Goal: Transaction & Acquisition: Subscribe to service/newsletter

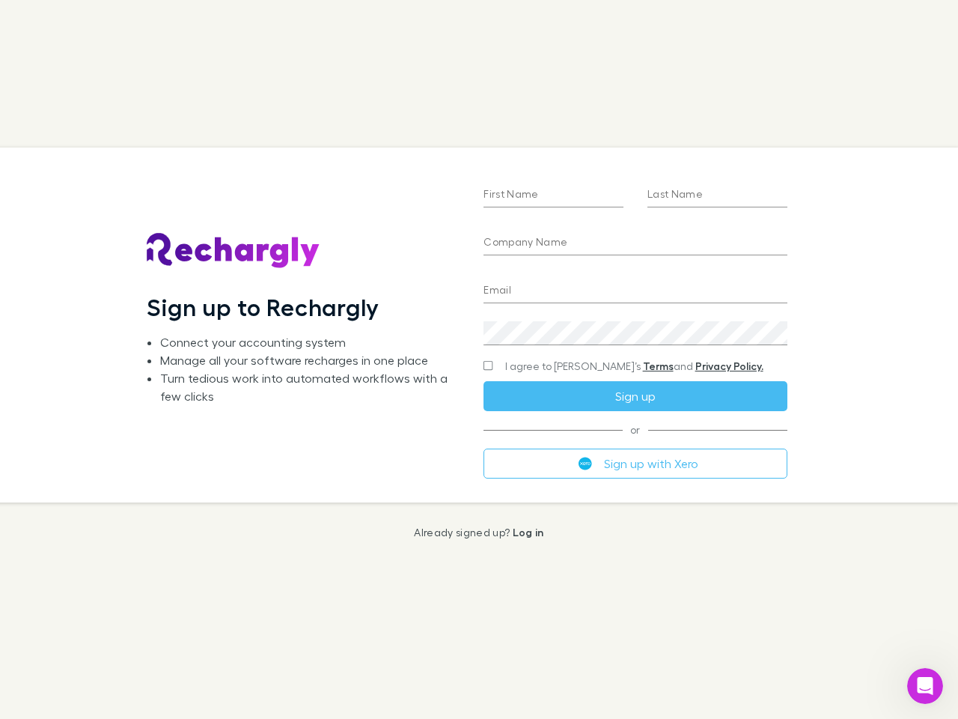
click at [479, 359] on div "First Name Last Name Company Name Email Create a password I agree to Rechargly’…" at bounding box center [635, 325] width 327 height 354
click at [553, 195] on input "First Name" at bounding box center [554, 195] width 140 height 24
click at [717, 195] on input "Last Name" at bounding box center [718, 195] width 140 height 24
click at [635, 243] on input "Company Name" at bounding box center [635, 243] width 303 height 24
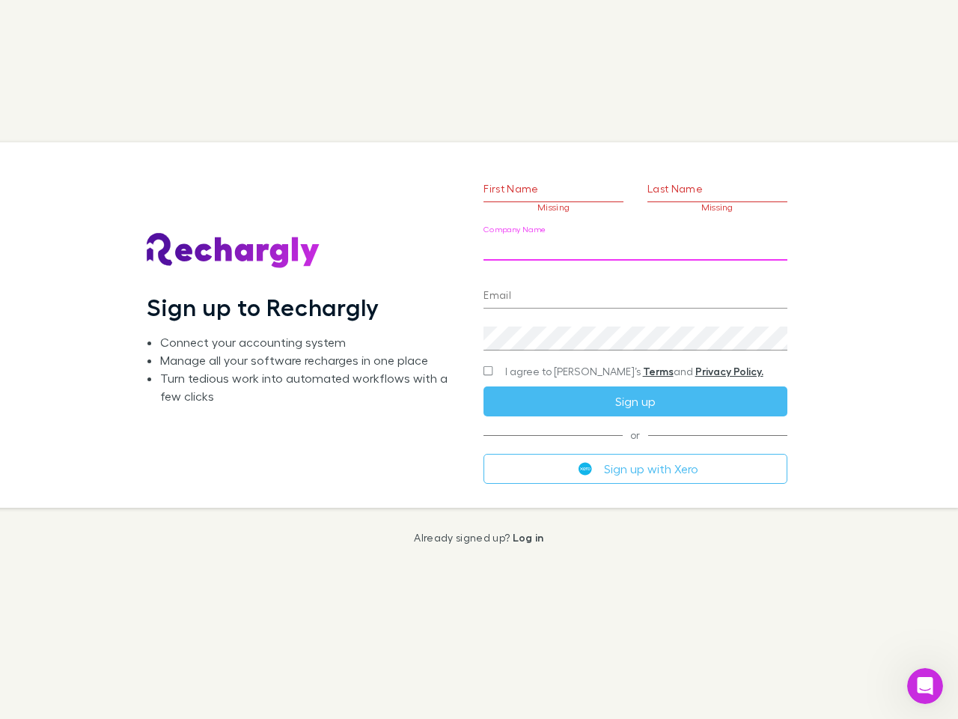
click at [635, 291] on input "Email" at bounding box center [635, 297] width 303 height 24
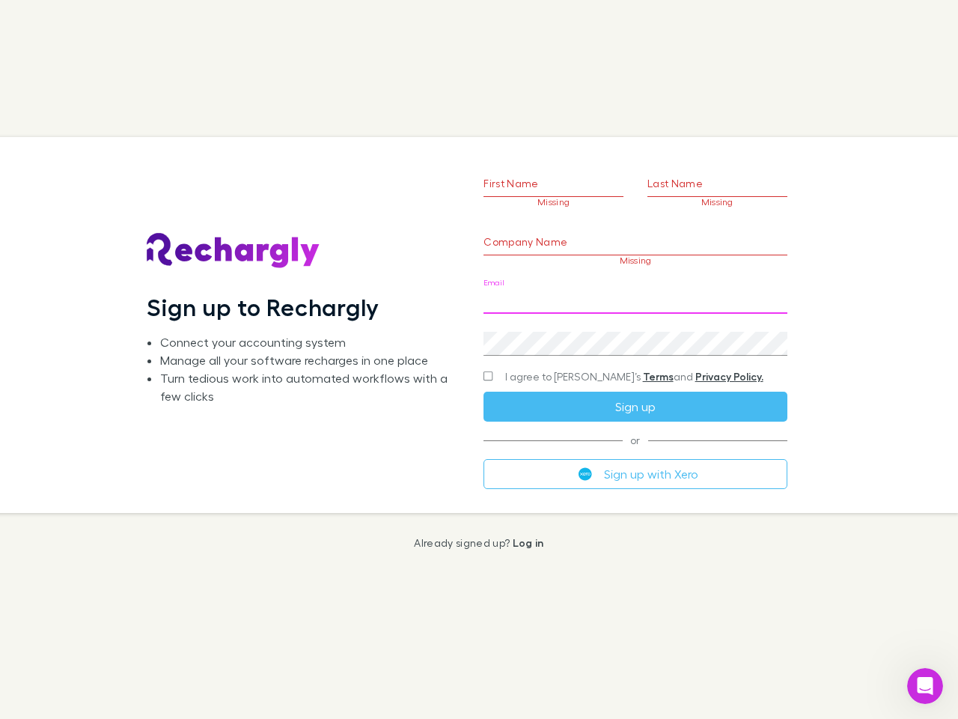
click at [635, 333] on div "Create a password" at bounding box center [635, 338] width 303 height 36
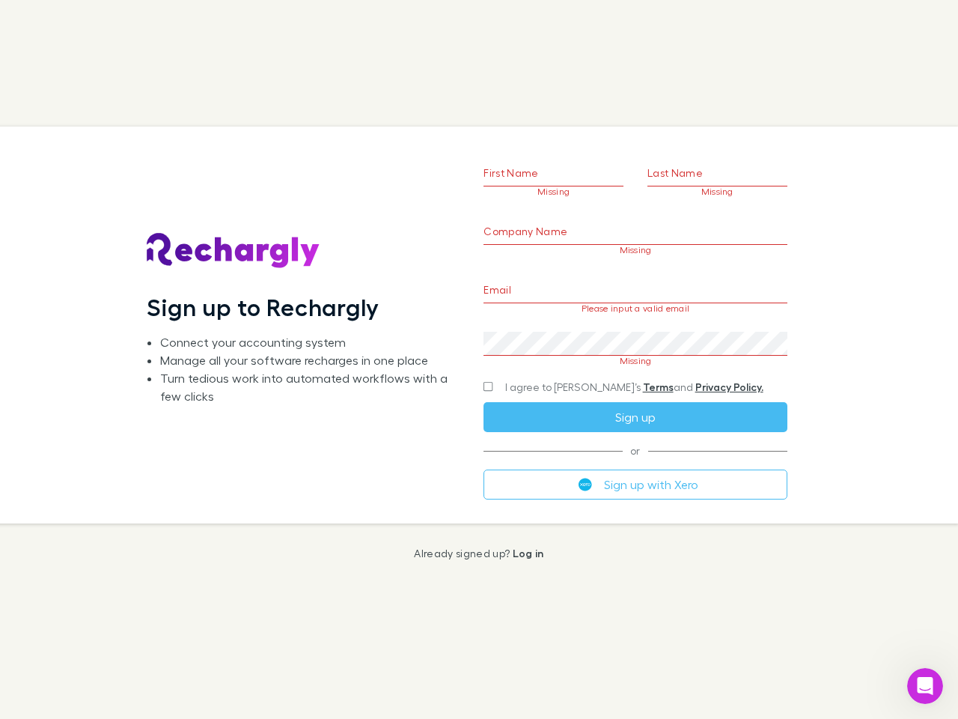
click at [606, 366] on form "First Name Missing Last Name Missing Company Name Missing Email Please input a …" at bounding box center [635, 307] width 303 height 384
click at [635, 396] on div "I agree to [PERSON_NAME]’s Terms and Privacy Policy." at bounding box center [635, 387] width 303 height 18
